Goal: Information Seeking & Learning: Learn about a topic

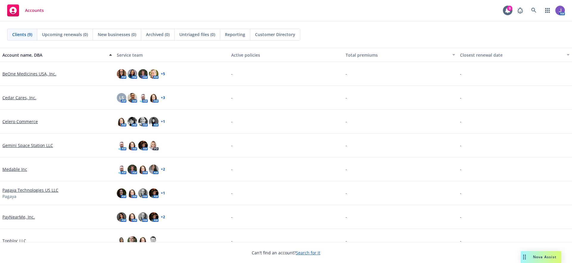
click at [29, 144] on link "Gemini Space Station LLC" at bounding box center [27, 145] width 51 height 6
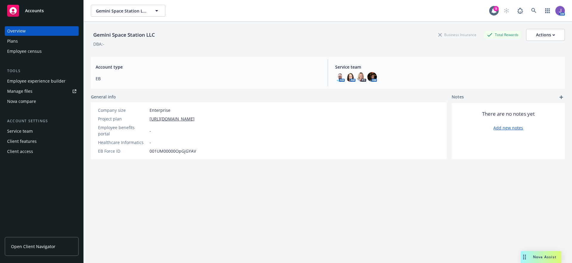
click at [46, 245] on span "Open Client Navigator" at bounding box center [33, 246] width 44 height 6
click at [27, 81] on div "Employee experience builder" at bounding box center [36, 81] width 58 height 10
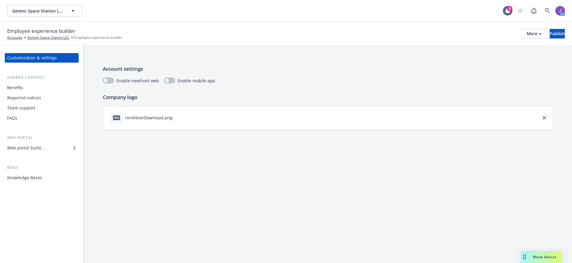
click at [28, 85] on div "Benefits" at bounding box center [41, 88] width 69 height 10
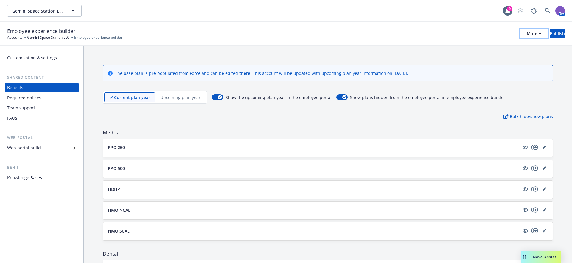
click at [526, 36] on div "More" at bounding box center [533, 33] width 15 height 9
click at [469, 49] on link "Copy preview link" at bounding box center [484, 47] width 88 height 12
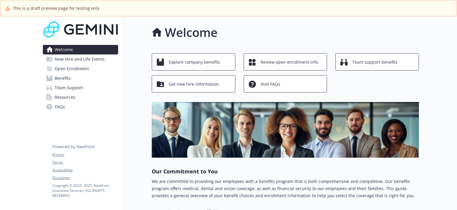
click at [67, 78] on span "Benefits" at bounding box center [63, 79] width 16 height 10
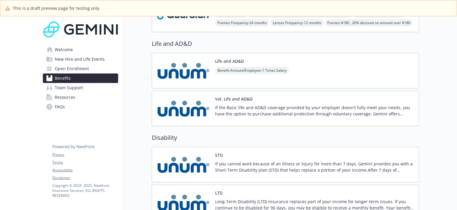
scroll to position [328, 0]
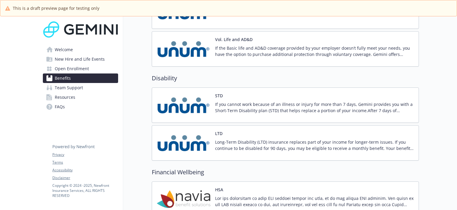
click at [236, 139] on p "Long-Term Disability (LTD) insurance replaces part of your income for longer-te…" at bounding box center [314, 145] width 199 height 13
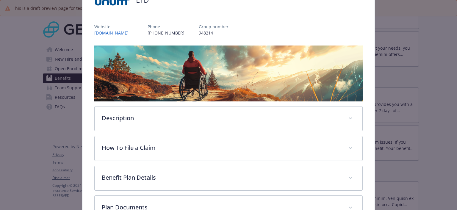
scroll to position [77, 0]
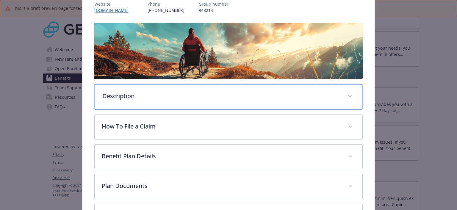
click at [191, 98] on p "Description" at bounding box center [221, 96] width 238 height 9
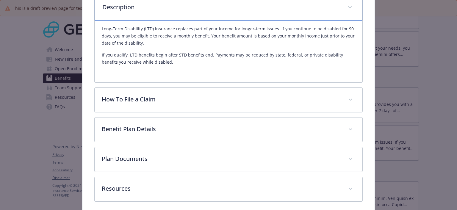
scroll to position [167, 0]
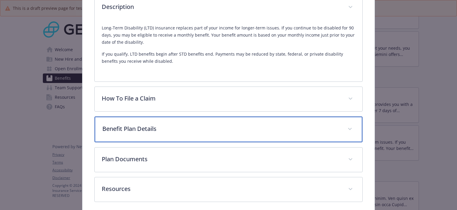
click at [170, 135] on div "Benefit Plan Details" at bounding box center [229, 130] width 268 height 26
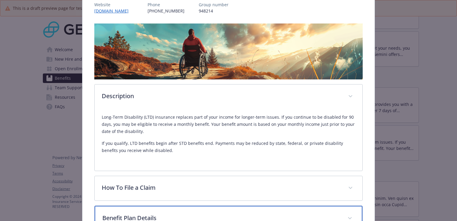
scroll to position [0, 0]
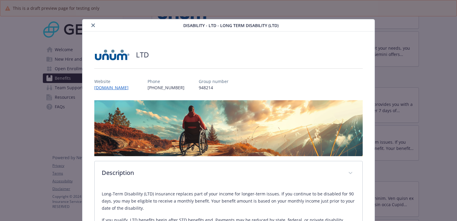
click at [93, 24] on icon "close" at bounding box center [93, 26] width 4 height 4
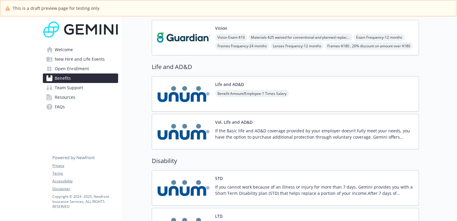
scroll to position [328, 0]
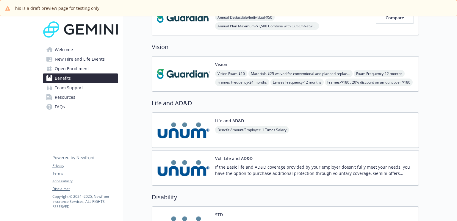
click at [185, 131] on img at bounding box center [184, 130] width 54 height 25
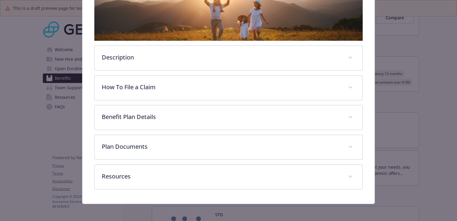
scroll to position [116, 0]
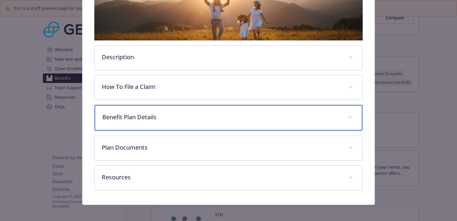
click at [139, 122] on div "Benefit Plan Details" at bounding box center [229, 118] width 268 height 26
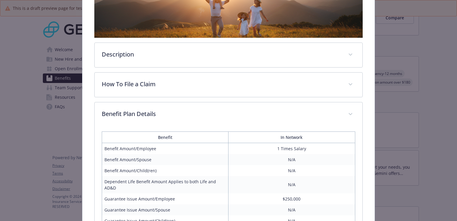
scroll to position [0, 0]
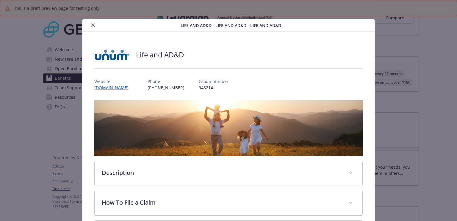
drag, startPoint x: 90, startPoint y: 25, endPoint x: 93, endPoint y: 27, distance: 4.3
click at [90, 25] on button "close" at bounding box center [93, 25] width 7 height 7
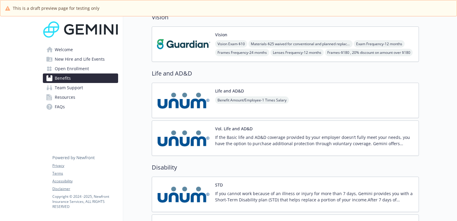
click at [232, 137] on p "If the Basic life and AD&D coverage provided by your employer doesn’t fully mee…" at bounding box center [314, 140] width 199 height 13
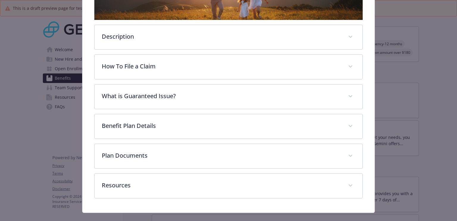
scroll to position [137, 0]
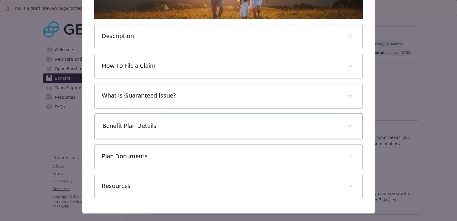
drag, startPoint x: 140, startPoint y: 121, endPoint x: 141, endPoint y: 118, distance: 3.3
click at [140, 121] on p "Benefit Plan Details" at bounding box center [221, 125] width 238 height 9
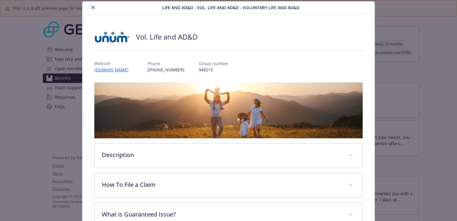
scroll to position [0, 0]
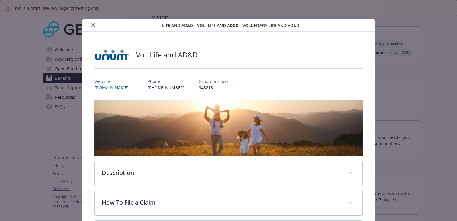
drag, startPoint x: 92, startPoint y: 25, endPoint x: 116, endPoint y: 35, distance: 25.5
click at [92, 25] on icon "close" at bounding box center [93, 26] width 4 height 4
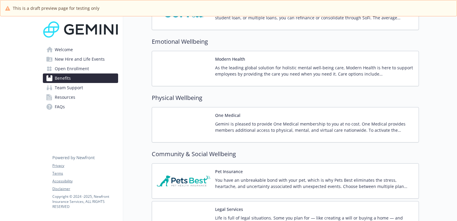
scroll to position [839, 0]
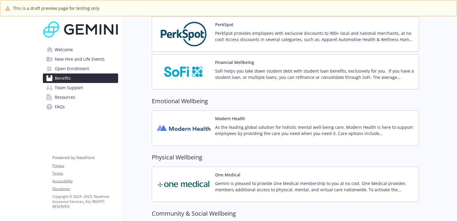
click at [239, 127] on p "As the leading global solution for holistic mental well-being care, Modern Heal…" at bounding box center [314, 130] width 199 height 13
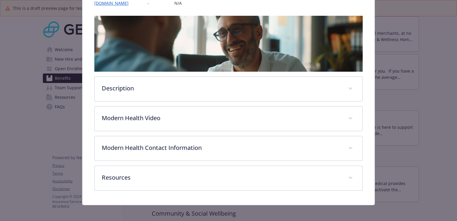
scroll to position [86, 0]
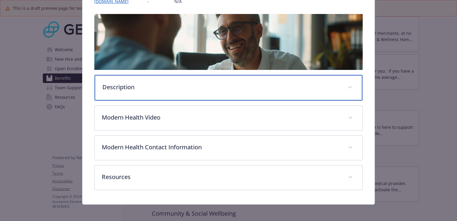
click at [163, 91] on div "Description" at bounding box center [229, 88] width 268 height 26
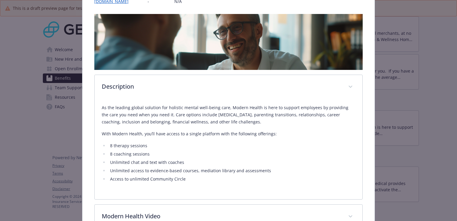
scroll to position [176, 0]
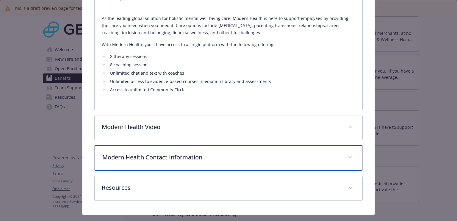
click at [207, 160] on p "Modern Health Contact Information" at bounding box center [221, 157] width 238 height 9
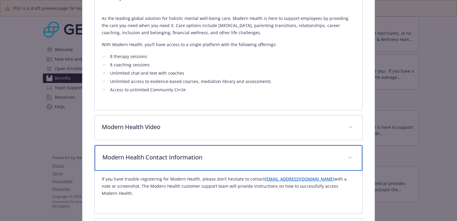
scroll to position [205, 0]
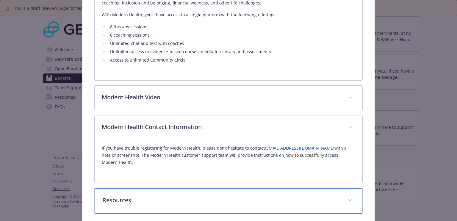
click at [159, 196] on p "Resources" at bounding box center [221, 200] width 238 height 9
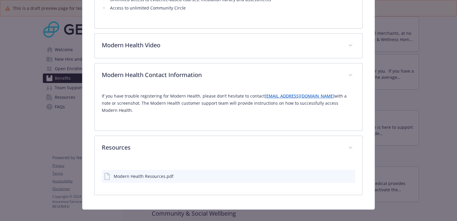
click at [162, 173] on div "Modern Health Resources.pdf" at bounding box center [144, 176] width 60 height 6
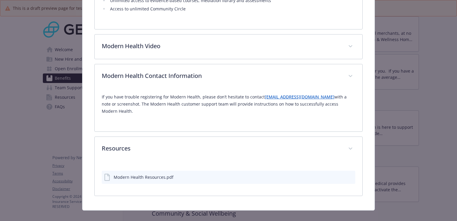
click at [347, 175] on icon "preview file" at bounding box center [349, 177] width 5 height 4
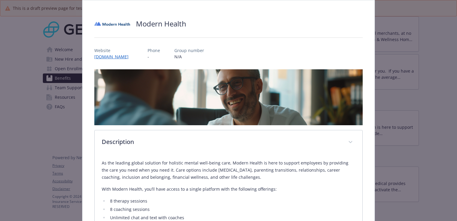
scroll to position [0, 0]
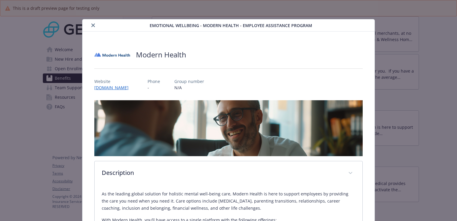
click at [92, 24] on icon "close" at bounding box center [93, 26] width 4 height 4
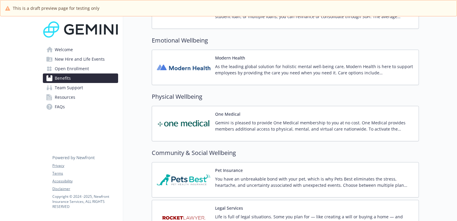
scroll to position [958, 0]
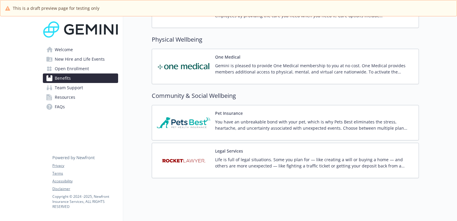
click at [206, 125] on img at bounding box center [184, 122] width 54 height 25
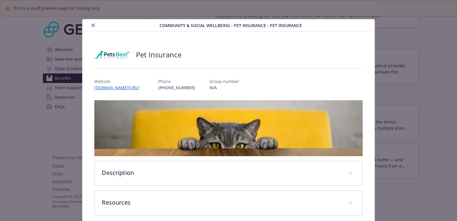
click at [95, 26] on button "close" at bounding box center [93, 25] width 7 height 7
